Goal: Navigation & Orientation: Find specific page/section

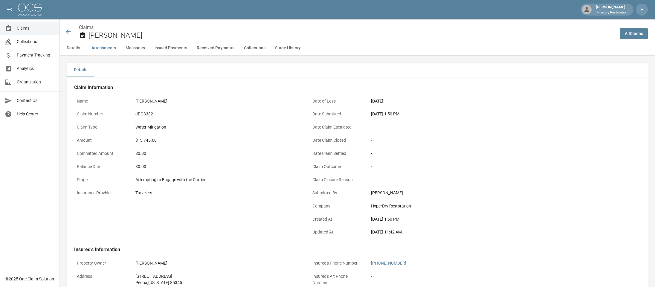
scroll to position [481, 0]
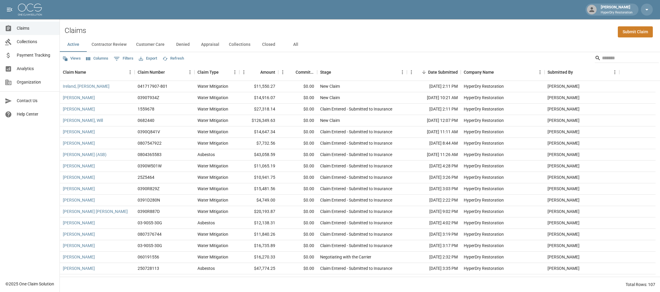
click at [41, 56] on span "Payment Tracking" at bounding box center [36, 55] width 38 height 6
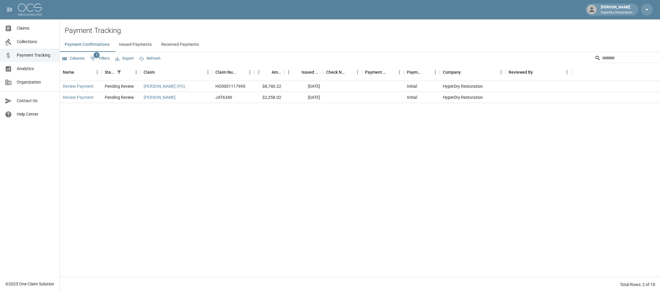
click at [132, 43] on button "Issued Payments" at bounding box center [135, 44] width 42 height 14
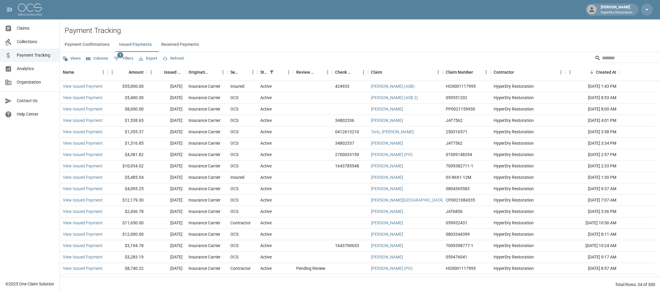
click at [187, 44] on button "Received Payments" at bounding box center [179, 44] width 47 height 14
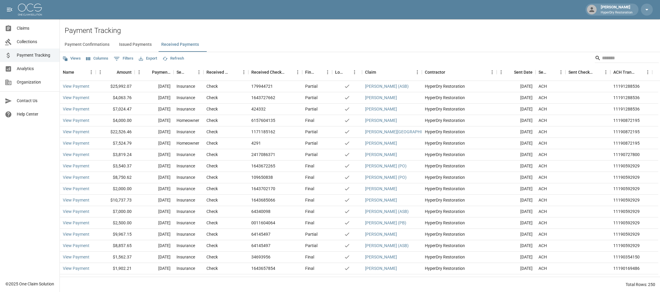
click at [32, 67] on span "Analytics" at bounding box center [36, 68] width 38 height 6
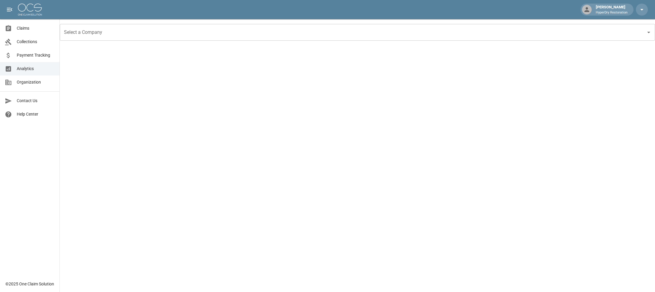
click at [35, 27] on span "Claims" at bounding box center [36, 28] width 38 height 6
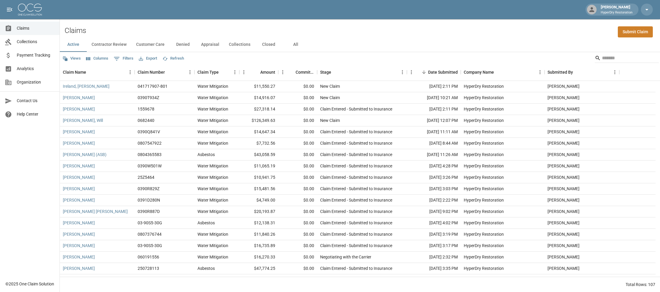
click at [20, 67] on span "Analytics" at bounding box center [36, 68] width 38 height 6
